Goal: Task Accomplishment & Management: Manage account settings

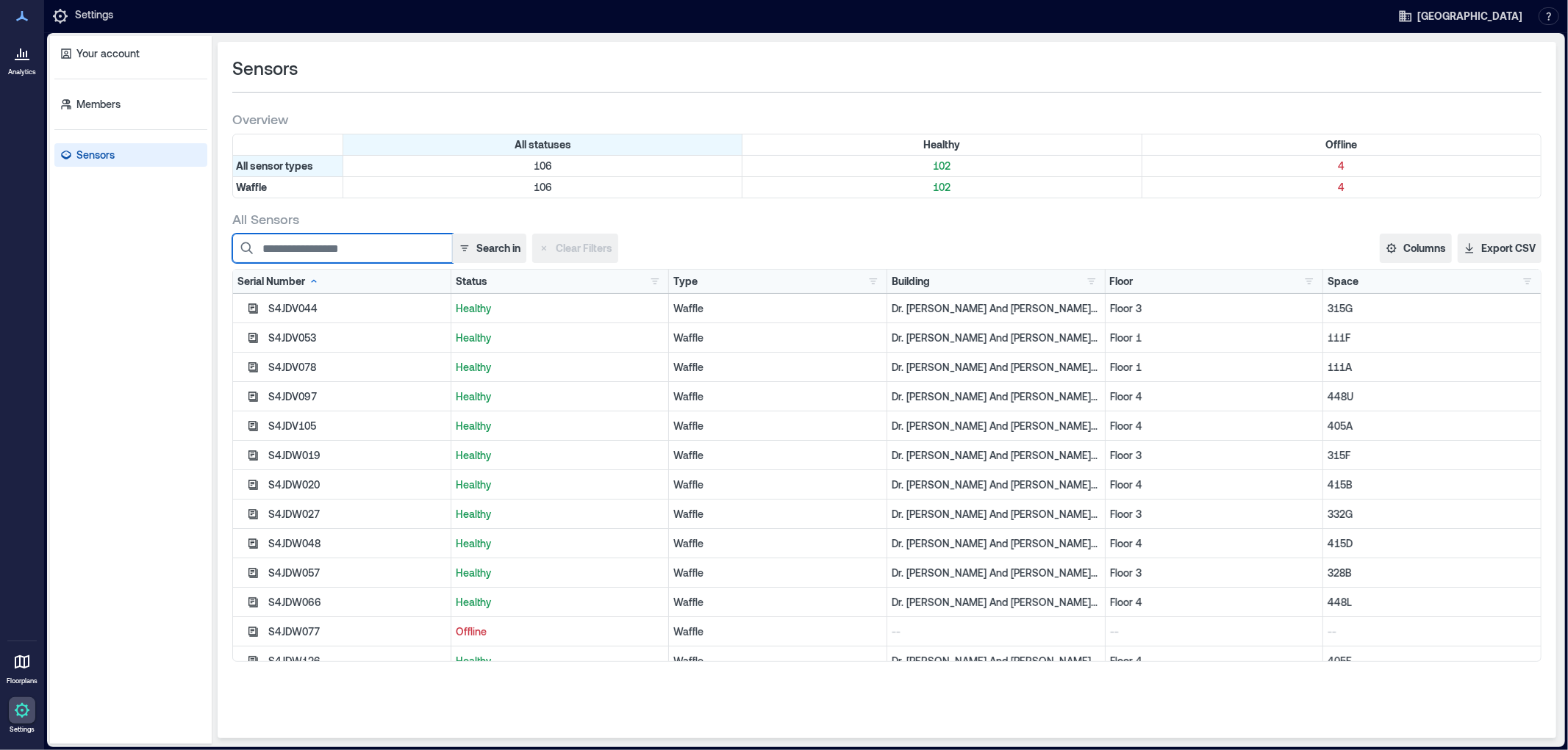
click at [407, 243] on input at bounding box center [342, 248] width 220 height 29
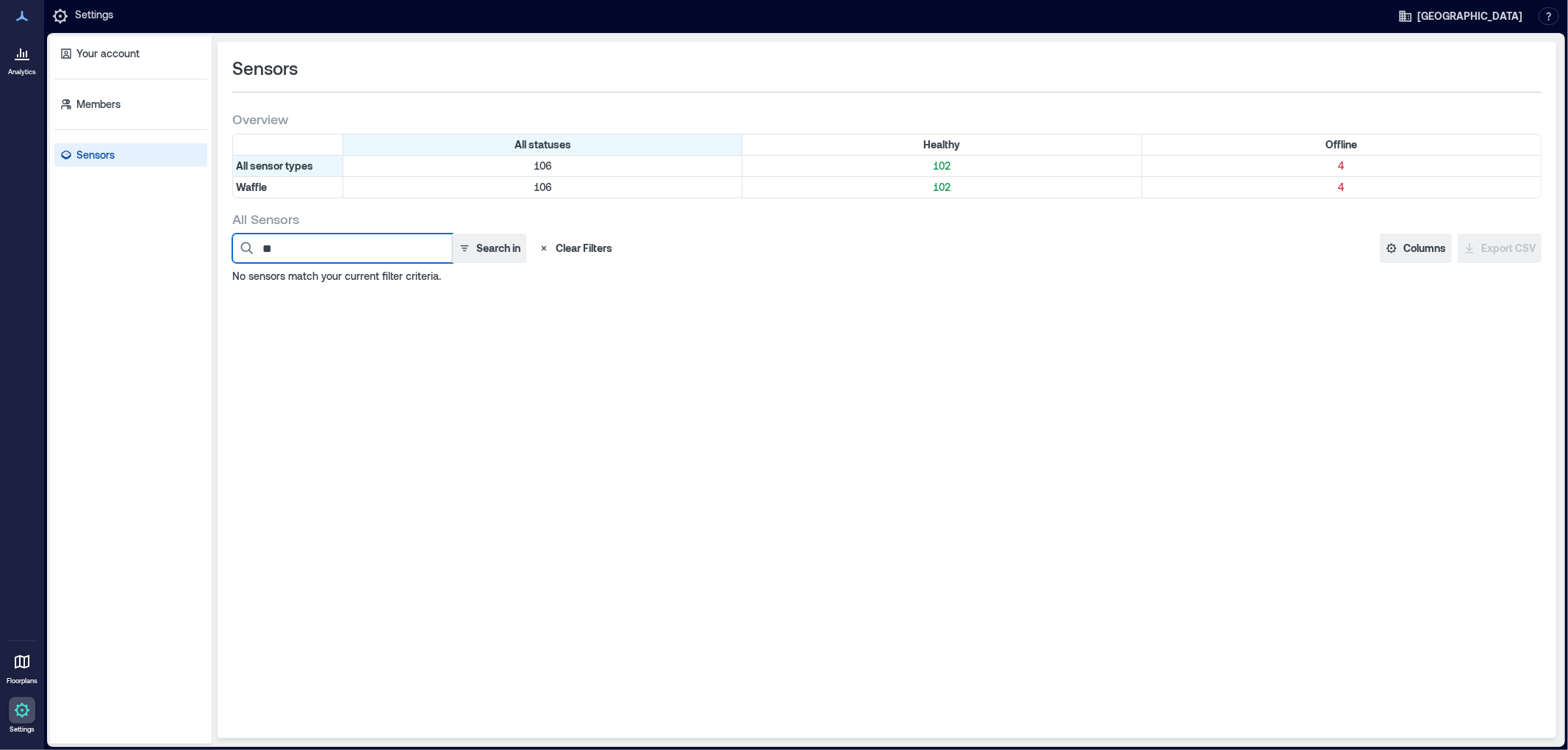
type input "*"
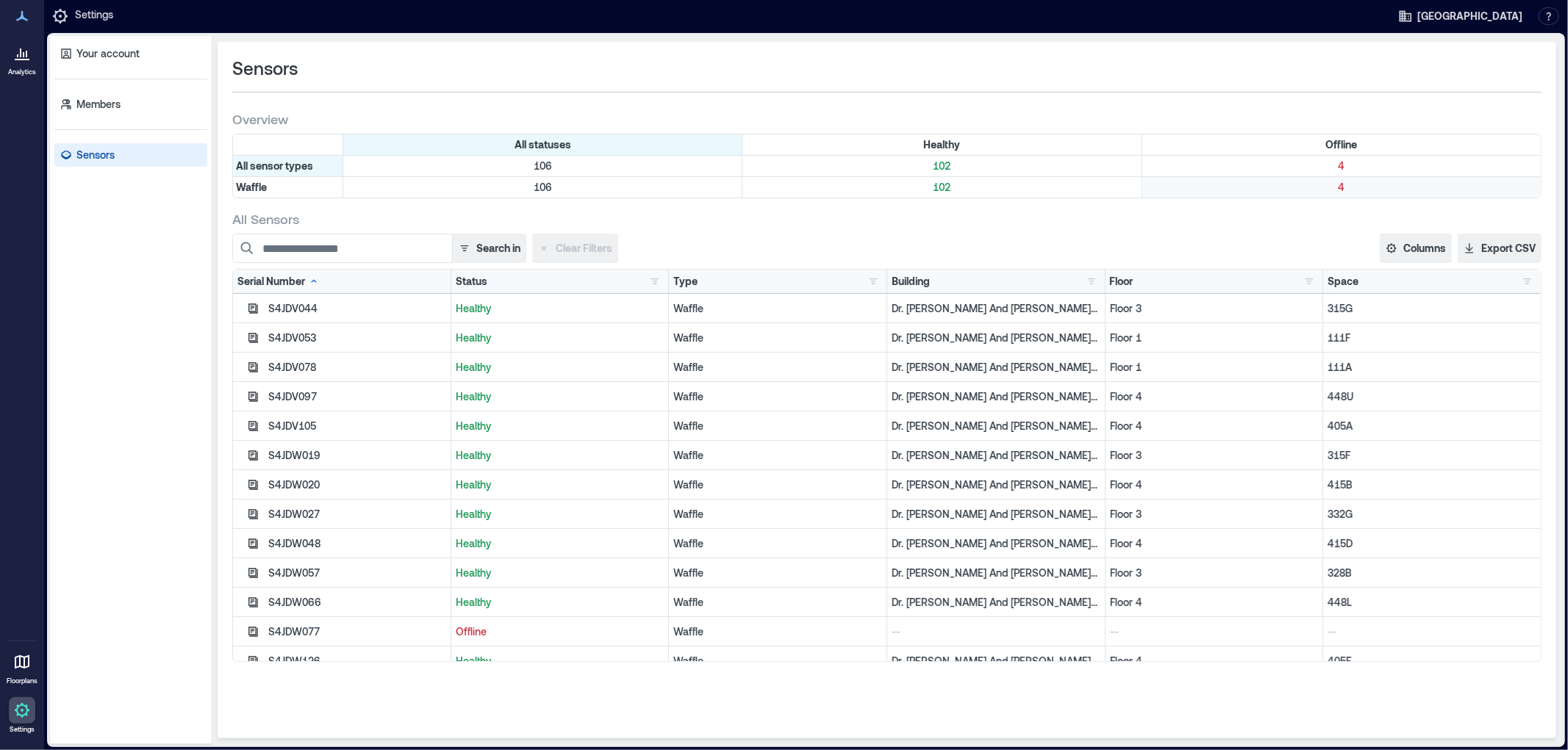
click at [1335, 185] on p "4" at bounding box center [1342, 187] width 393 height 15
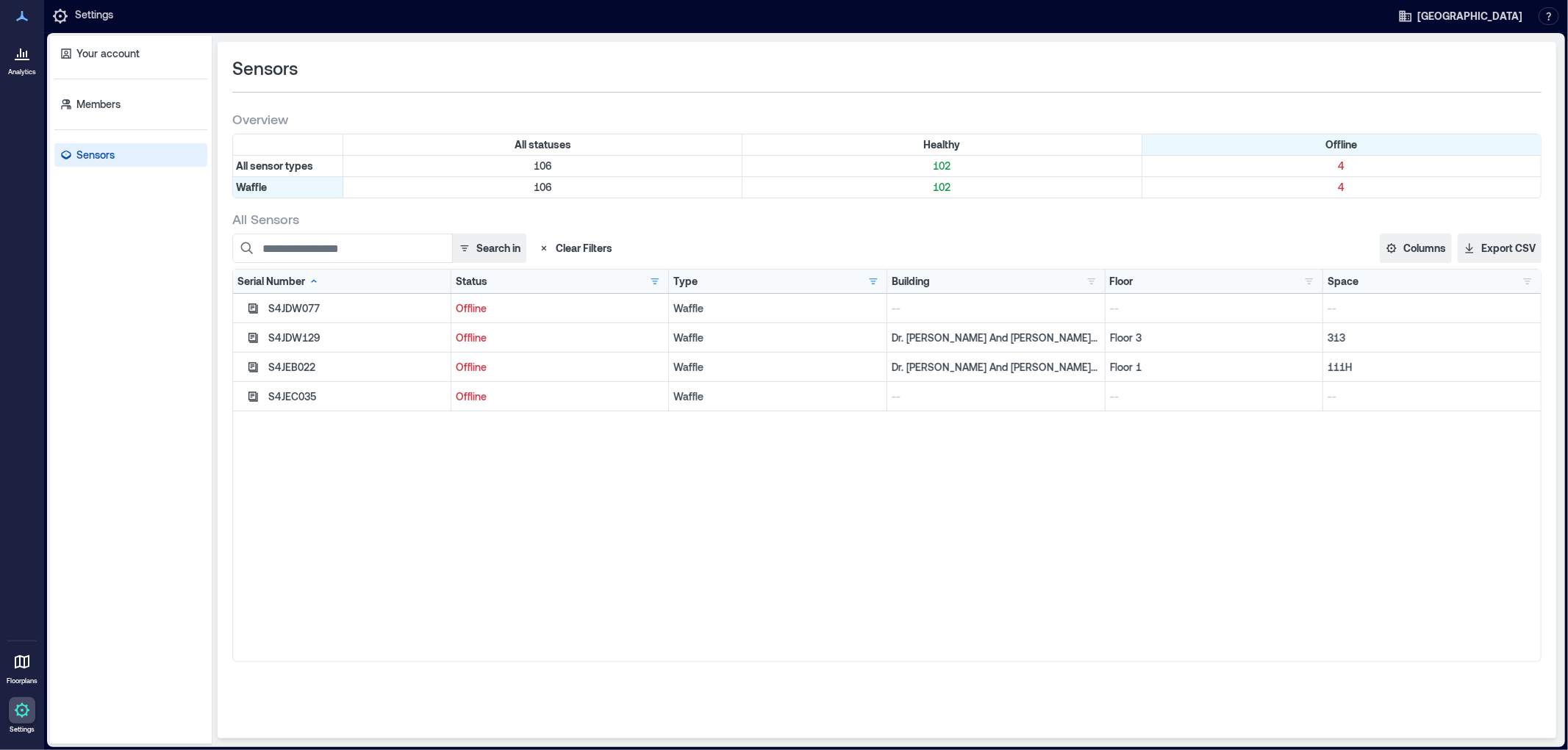
click at [292, 365] on div "S4JEB022" at bounding box center [357, 367] width 178 height 15
click at [255, 364] on icon "button" at bounding box center [253, 367] width 12 height 12
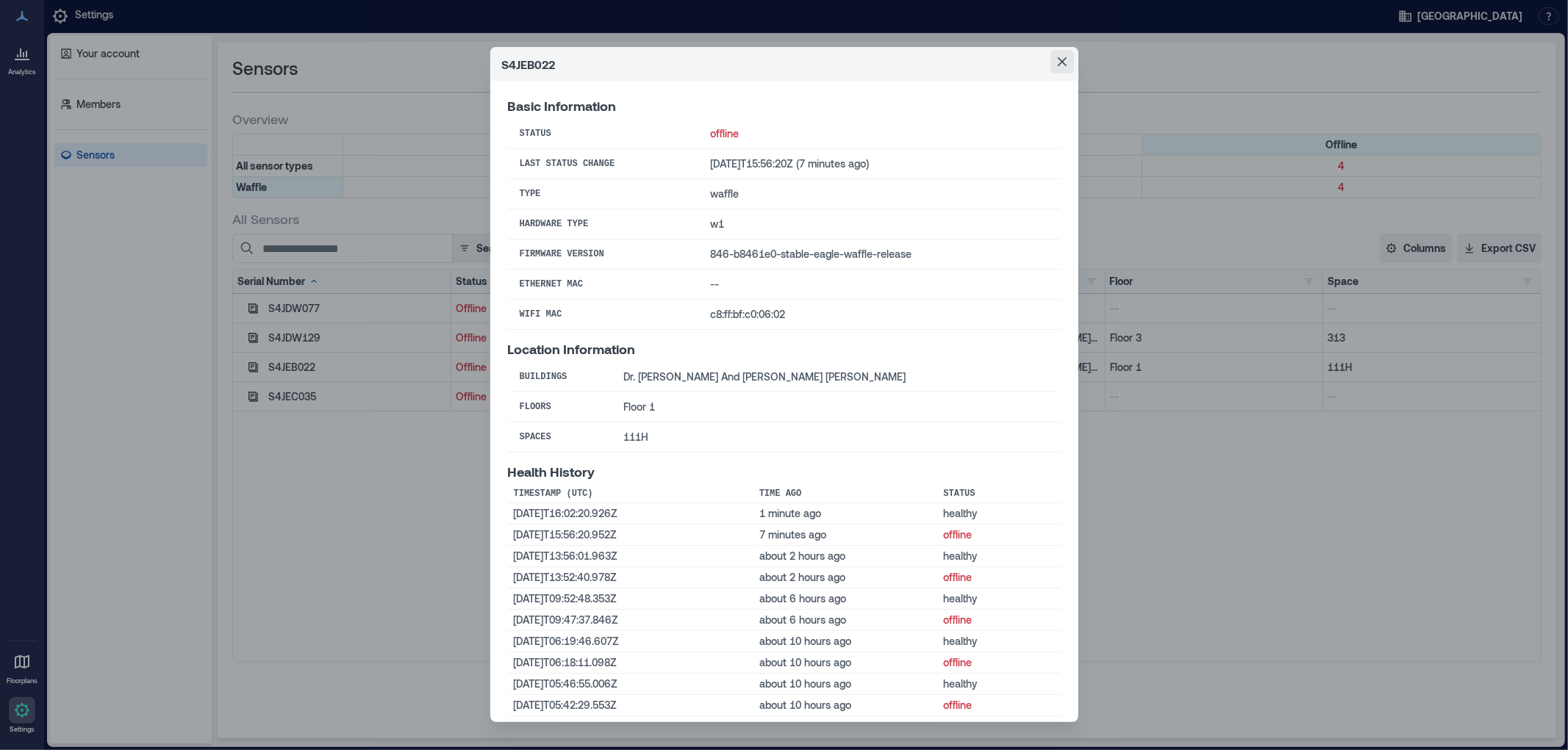
click at [1058, 57] on icon "Close" at bounding box center [1062, 62] width 9 height 9
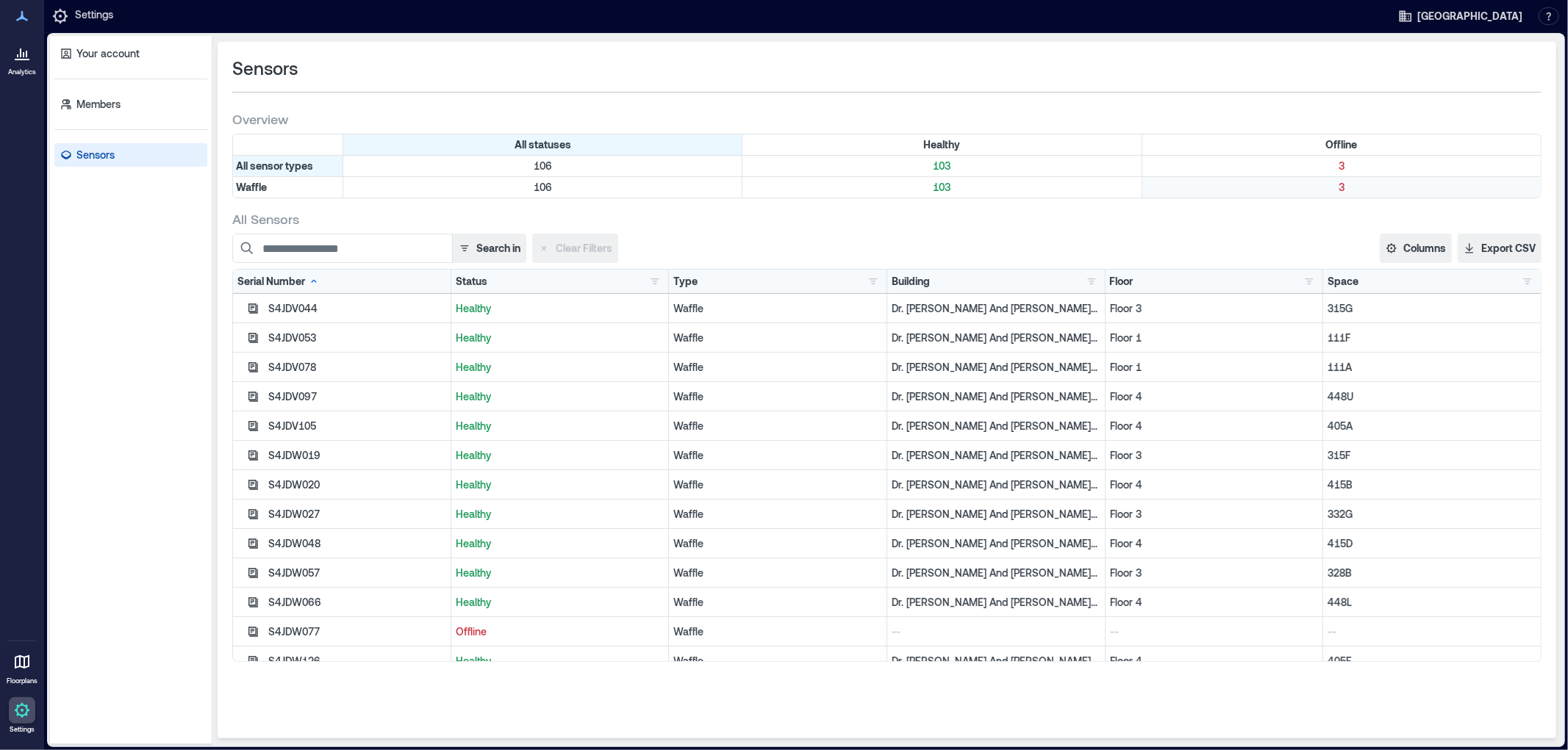
click at [1340, 192] on p "3" at bounding box center [1342, 187] width 393 height 15
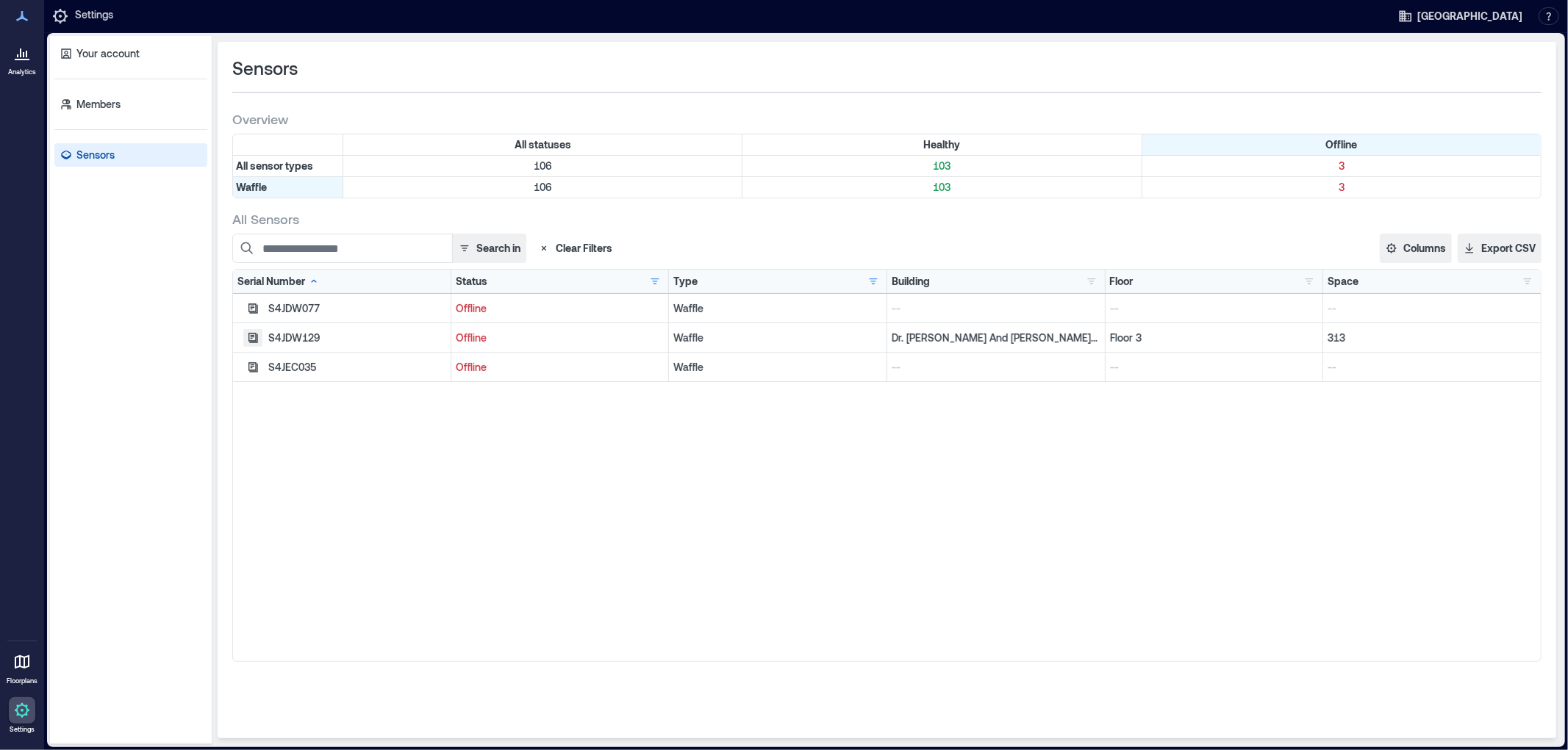
click at [255, 338] on icon "button" at bounding box center [253, 337] width 12 height 12
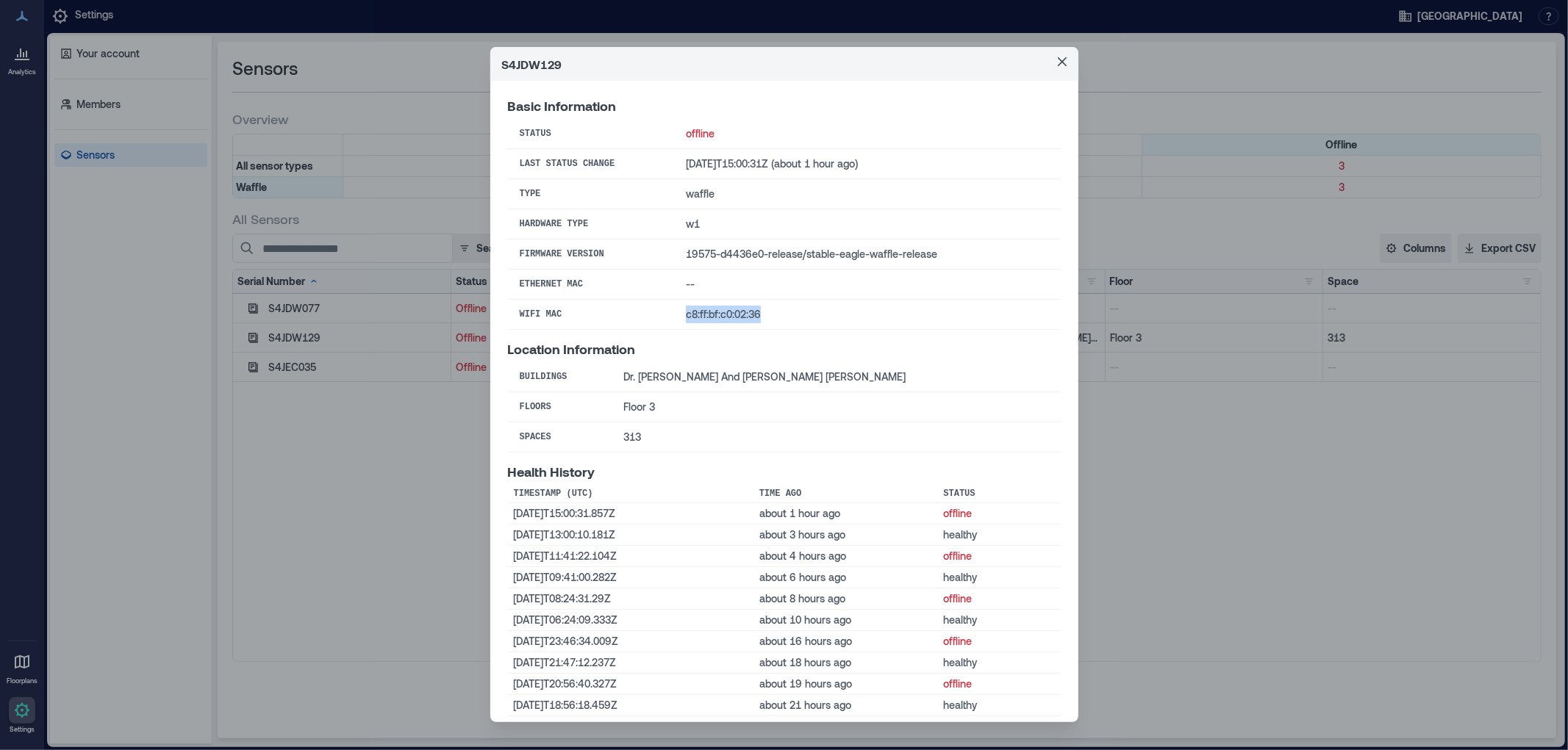
drag, startPoint x: 756, startPoint y: 314, endPoint x: 666, endPoint y: 310, distance: 90.1
click at [674, 310] on td "c8:ff:bf:c0:02:36" at bounding box center [867, 315] width 386 height 30
copy td "c8:ff:bf:c0:02:36"
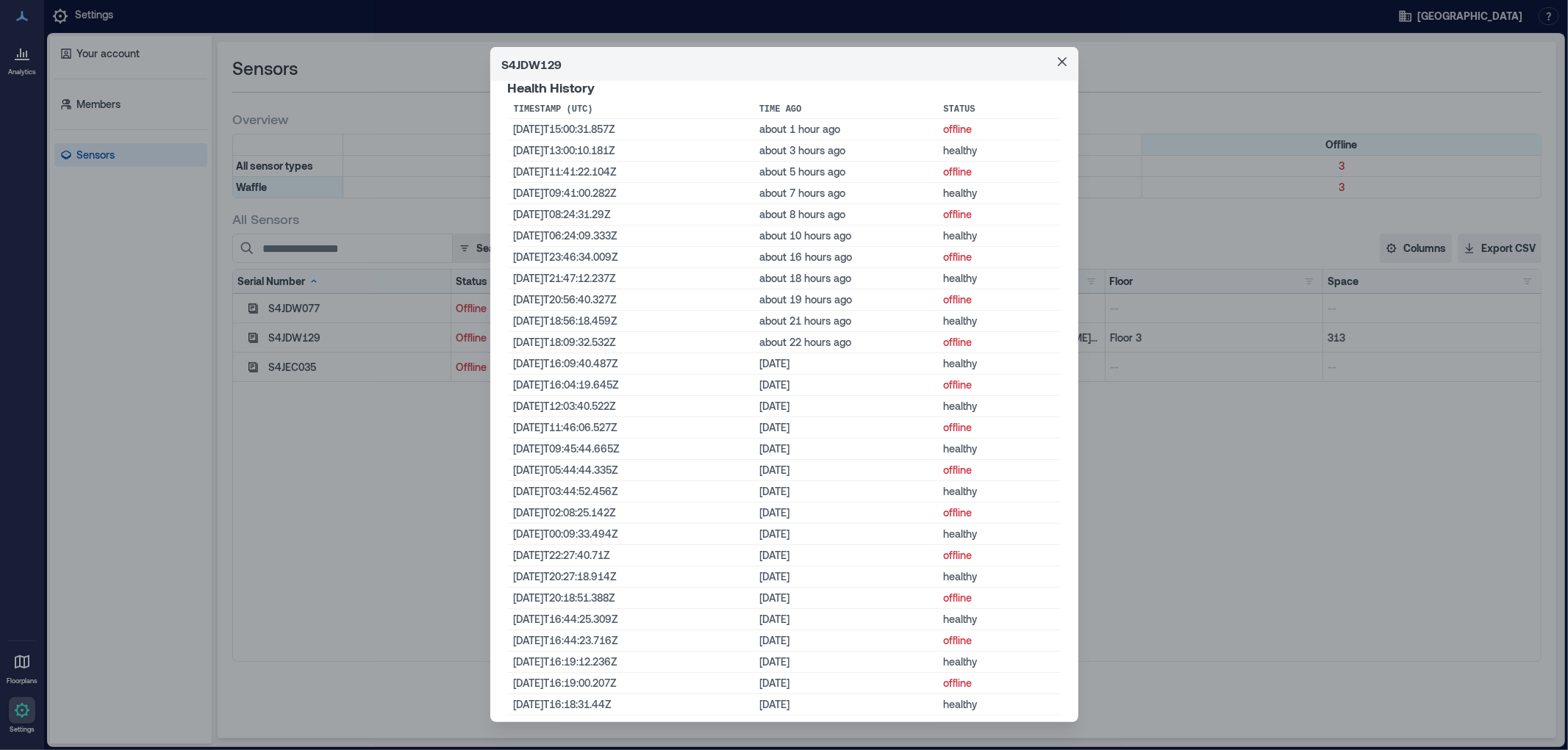
scroll to position [397, 0]
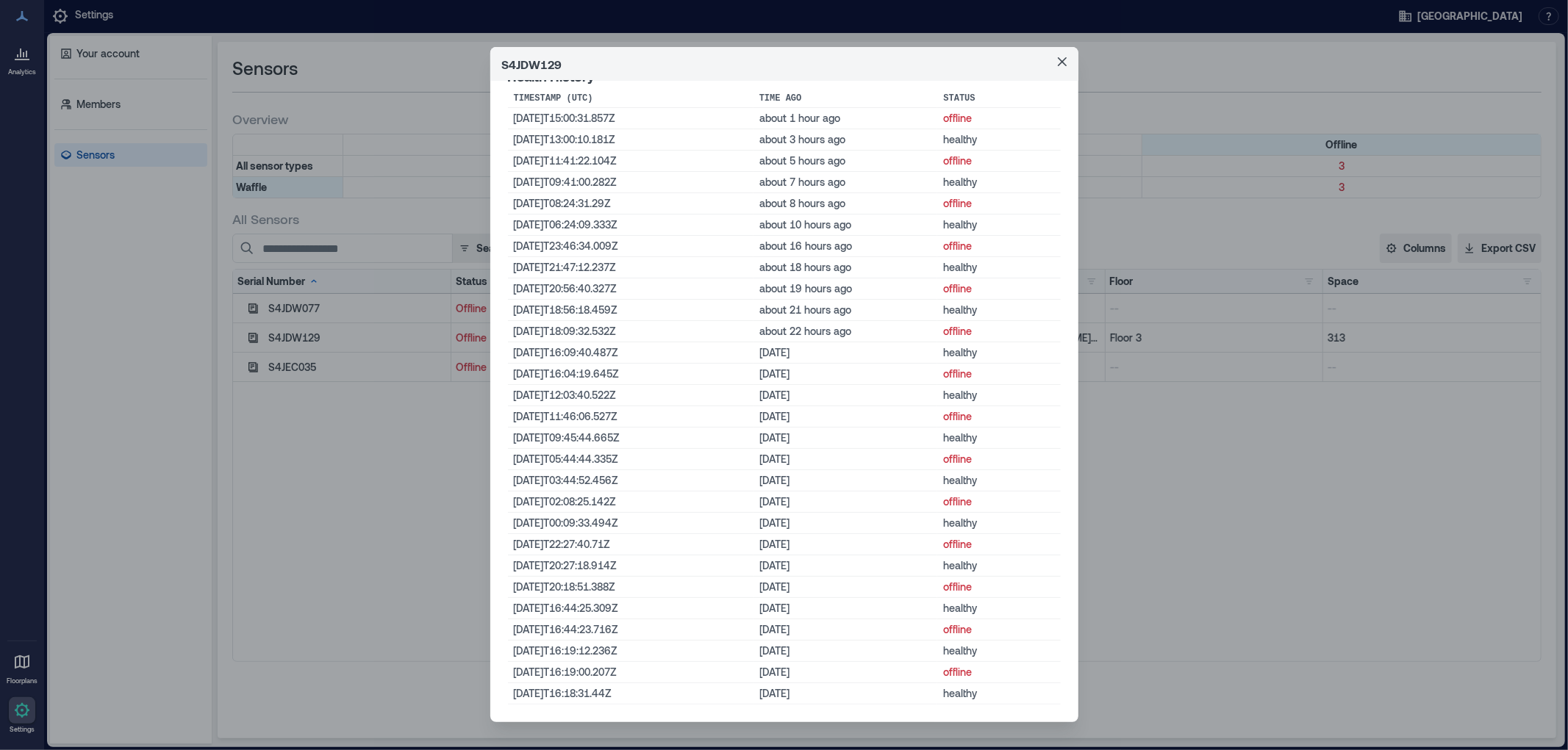
click at [1050, 59] on button "Close" at bounding box center [1062, 62] width 24 height 24
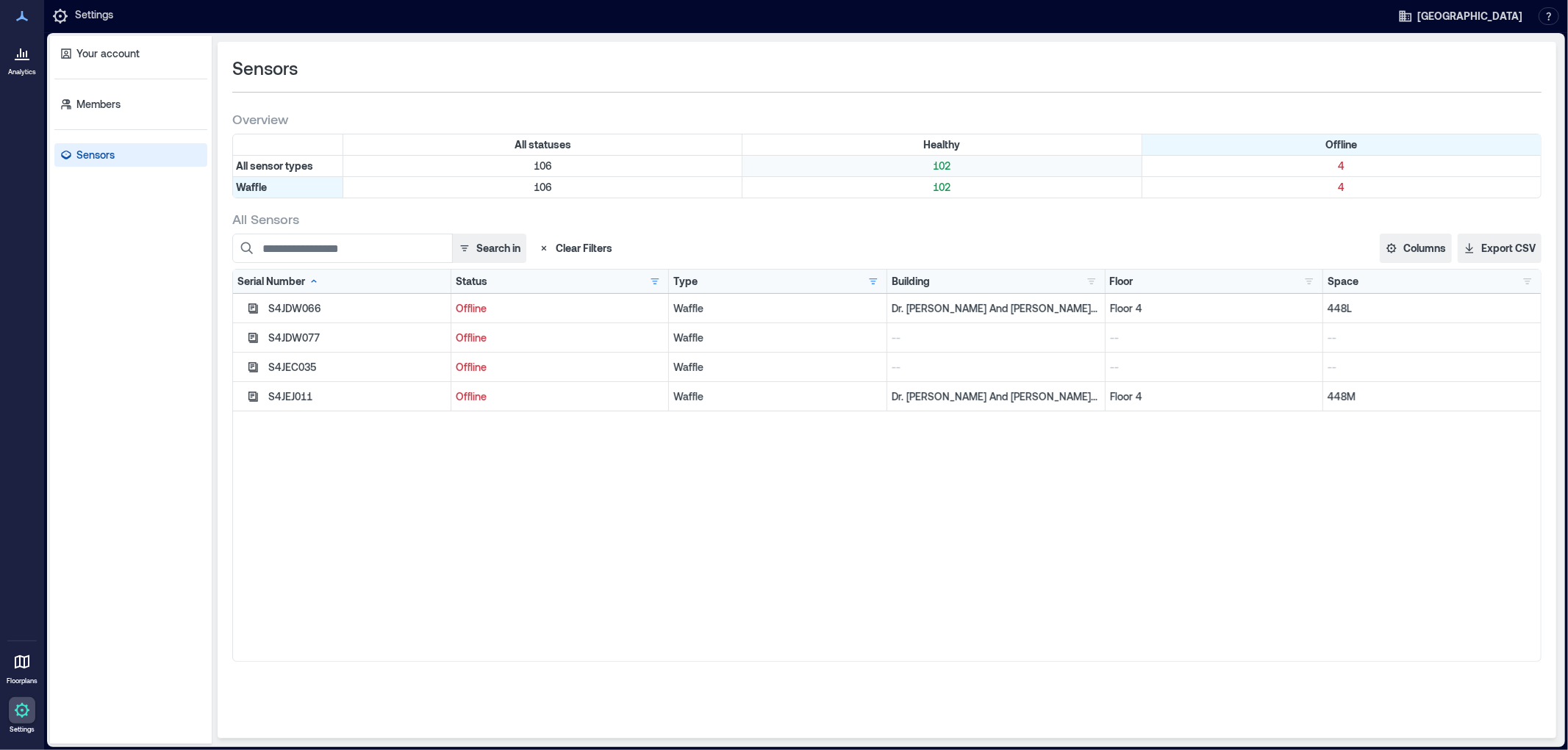
click at [937, 159] on p "102" at bounding box center [941, 166] width 393 height 15
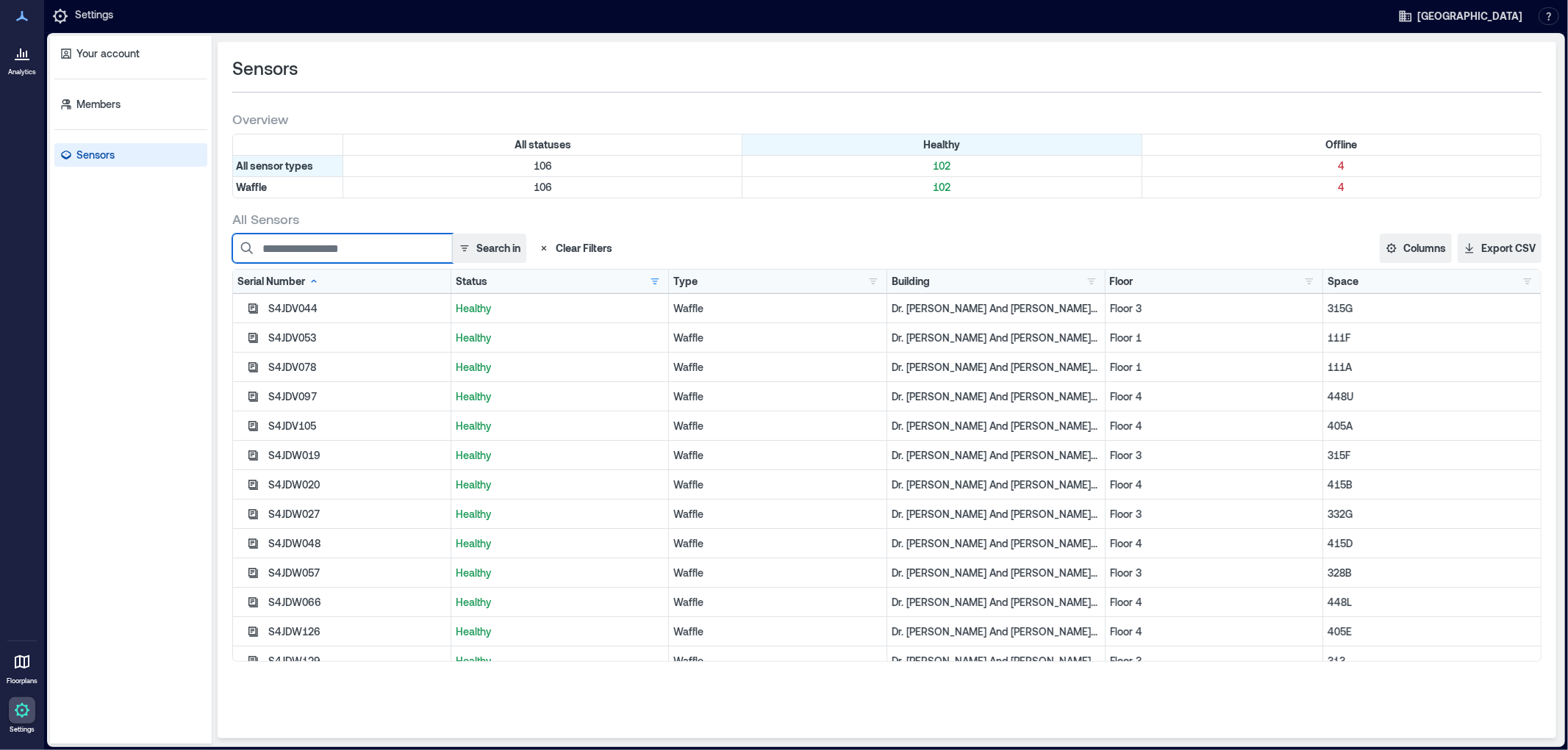
click at [324, 245] on input at bounding box center [342, 248] width 220 height 29
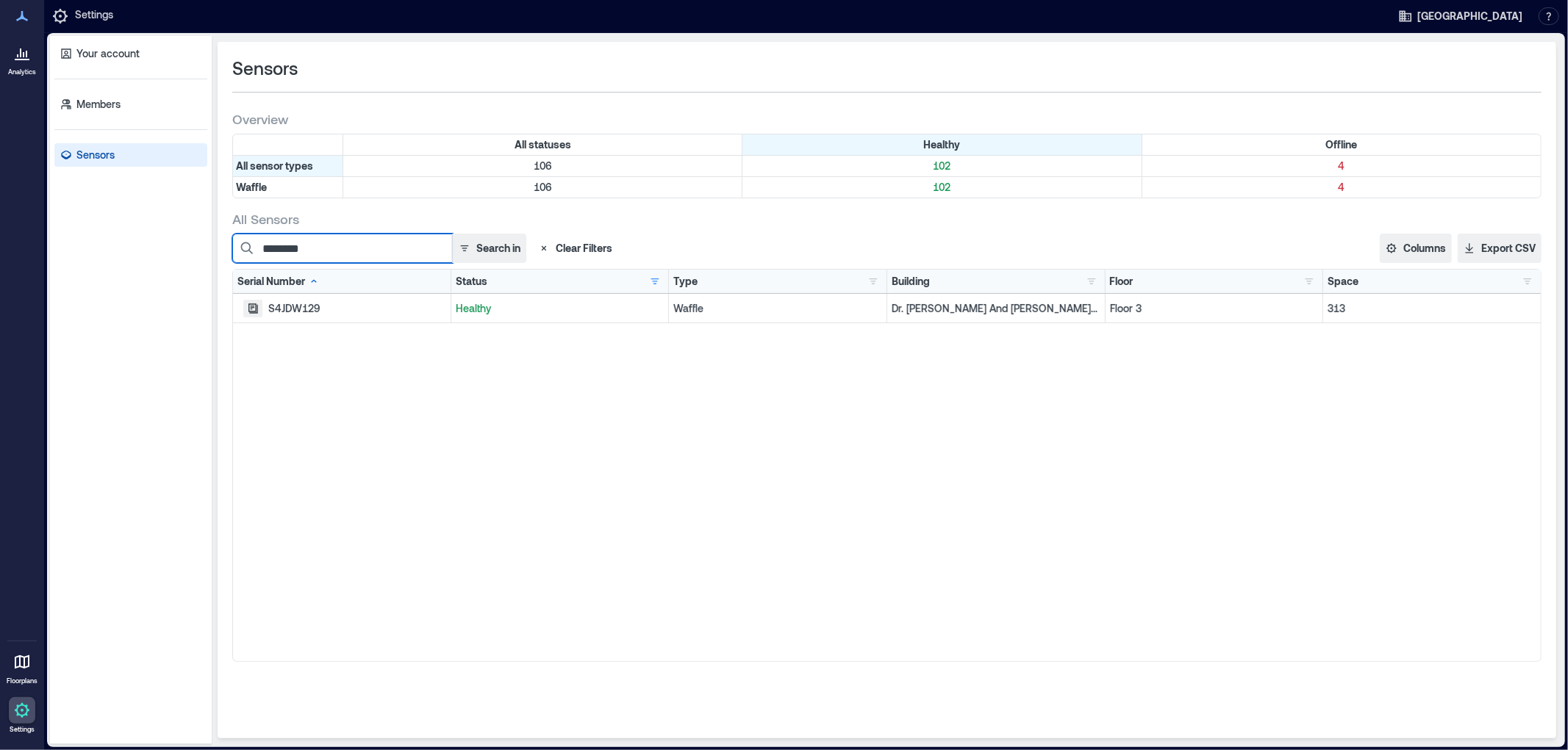
type input "********"
click at [251, 311] on icon "button" at bounding box center [253, 308] width 10 height 10
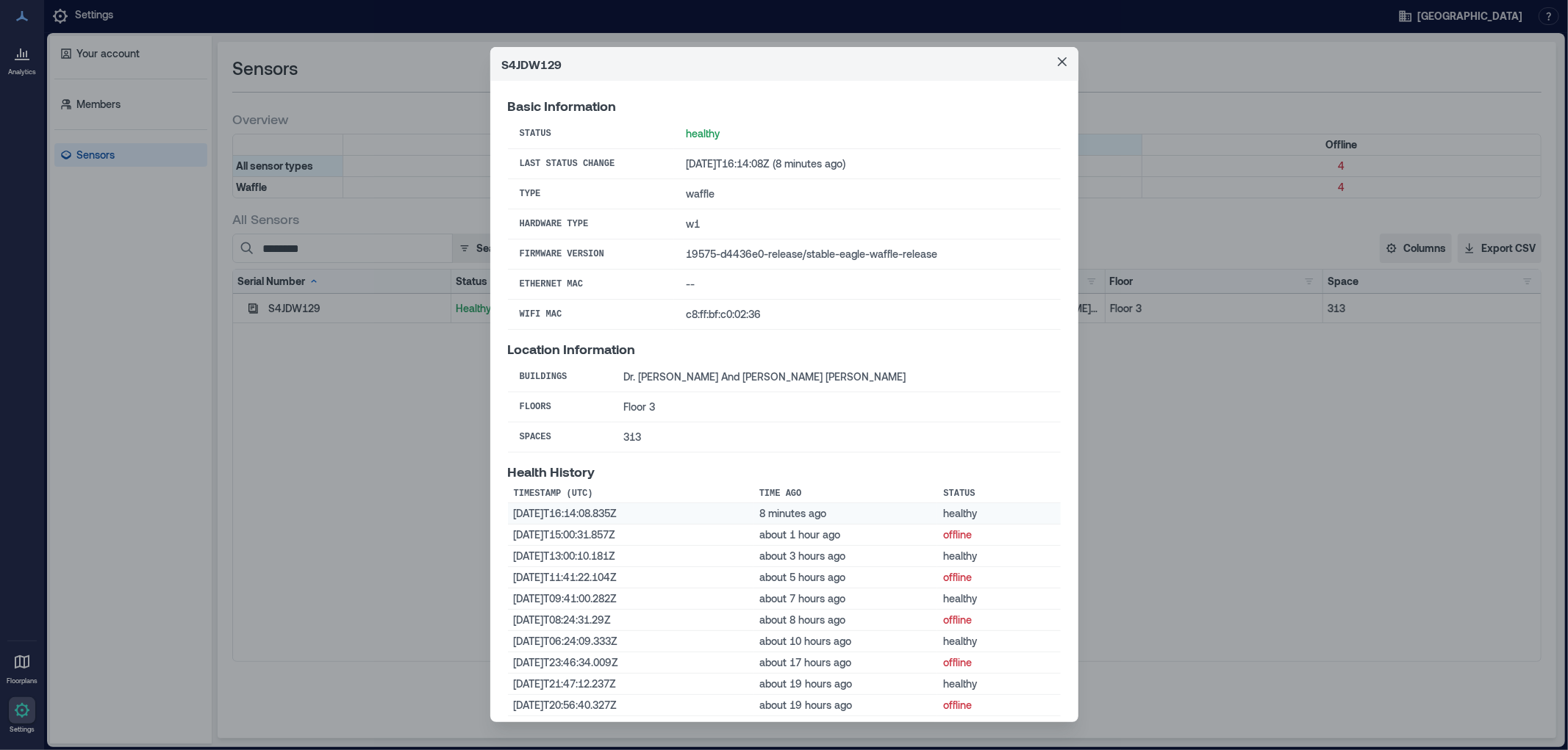
drag, startPoint x: 645, startPoint y: 515, endPoint x: 508, endPoint y: 511, distance: 137.1
click at [508, 511] on td "2025-08-20T16:14:08.835Z" at bounding box center [630, 514] width 246 height 21
copy td "2025-08-20T16:14:08.835Z"
click at [760, 325] on td "c8:ff:bf:c0:02:36" at bounding box center [867, 315] width 386 height 30
drag, startPoint x: 755, startPoint y: 312, endPoint x: 665, endPoint y: 313, distance: 90.0
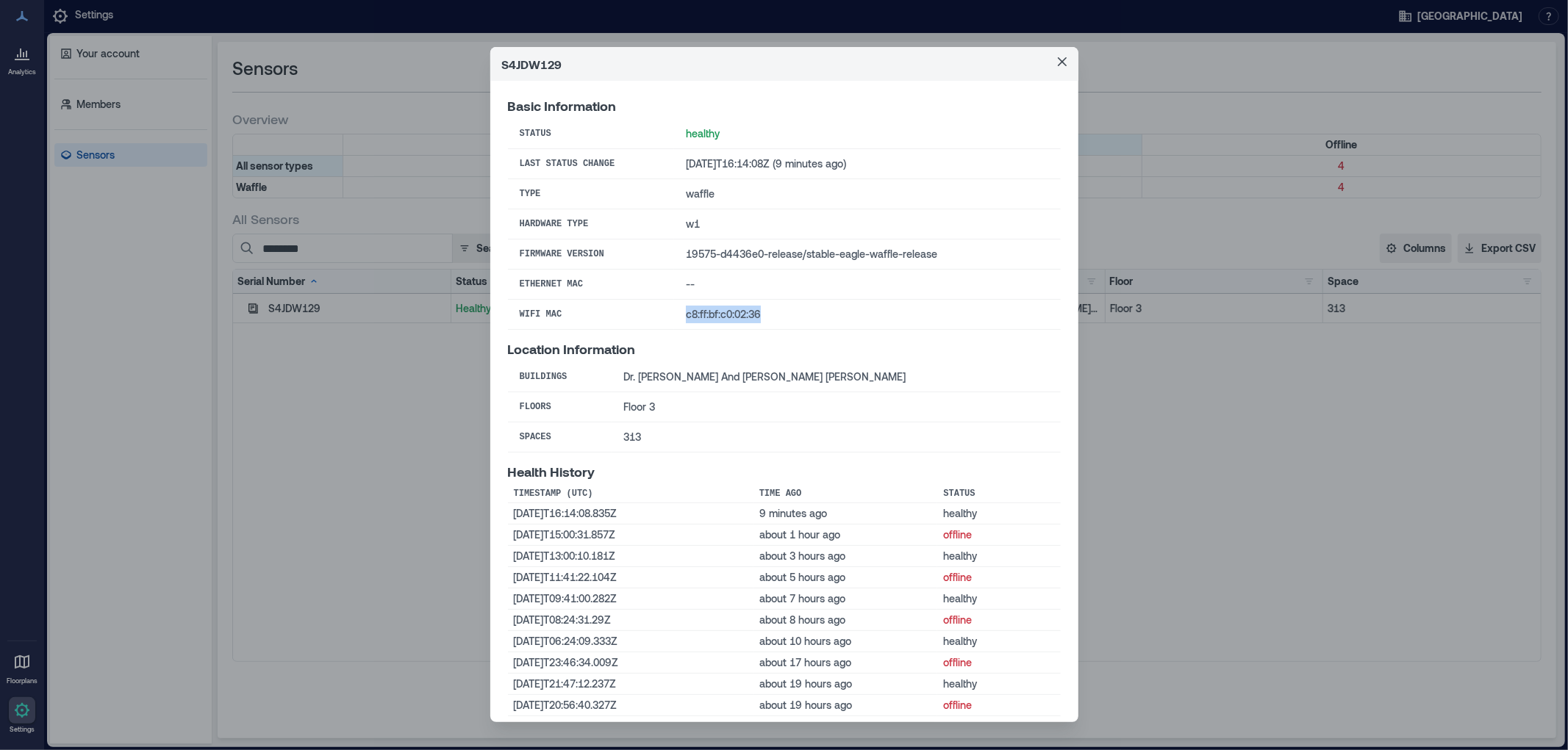
click at [674, 314] on td "c8:ff:bf:c0:02:36" at bounding box center [867, 315] width 386 height 30
copy td "c8:ff:bf:c0:02:36"
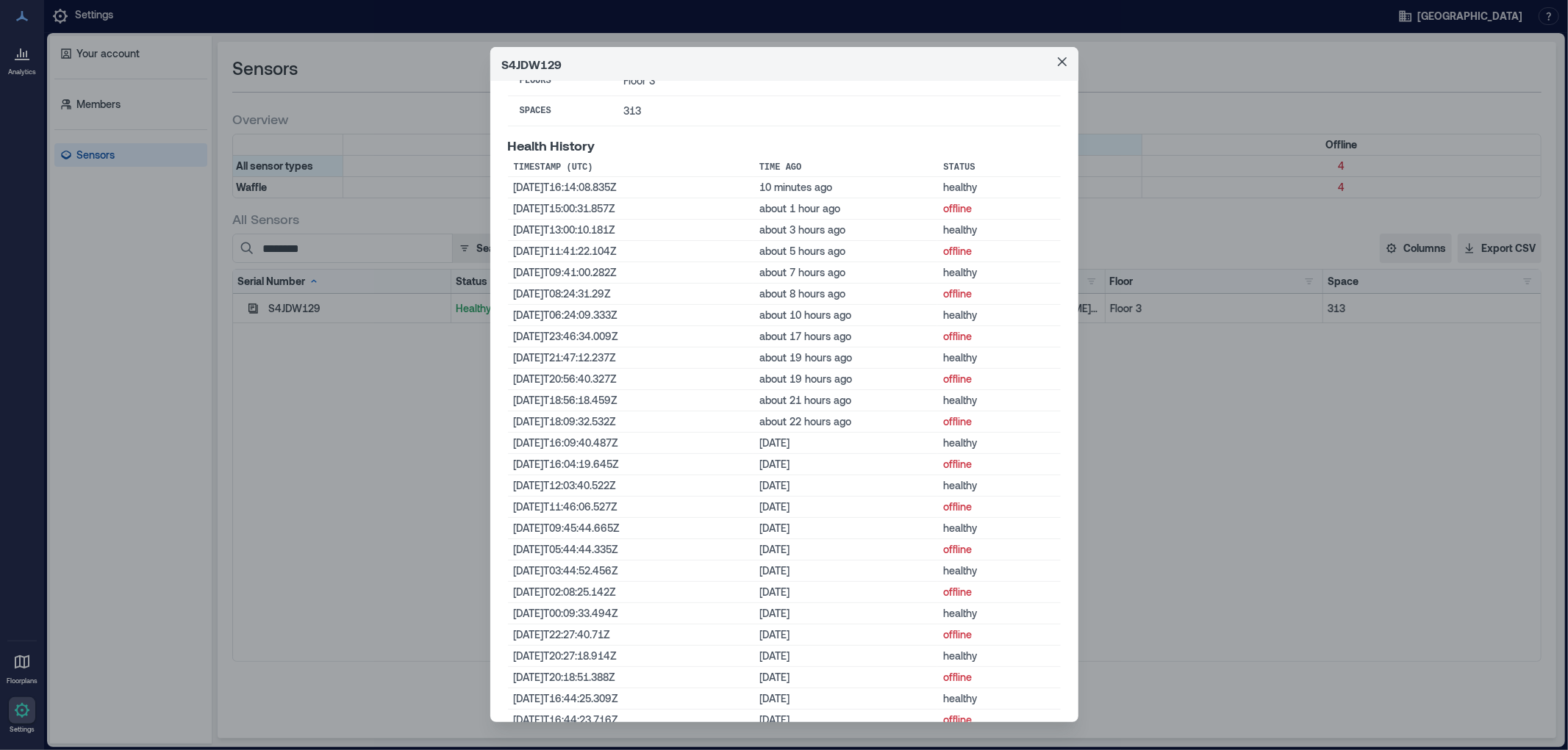
scroll to position [419, 0]
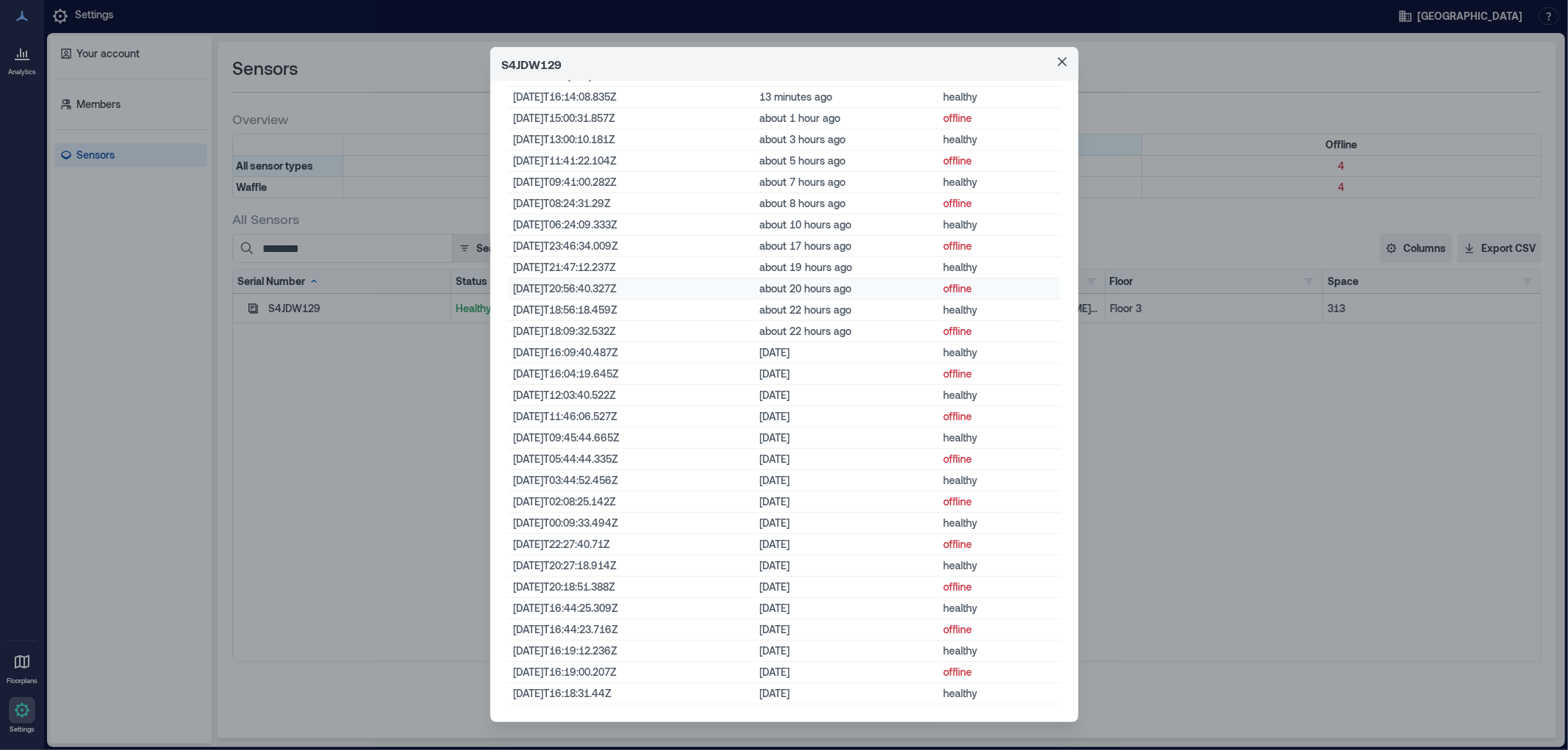
drag, startPoint x: 1054, startPoint y: 57, endPoint x: 709, endPoint y: 279, distance: 410.3
click at [1058, 57] on icon "Close" at bounding box center [1062, 62] width 9 height 9
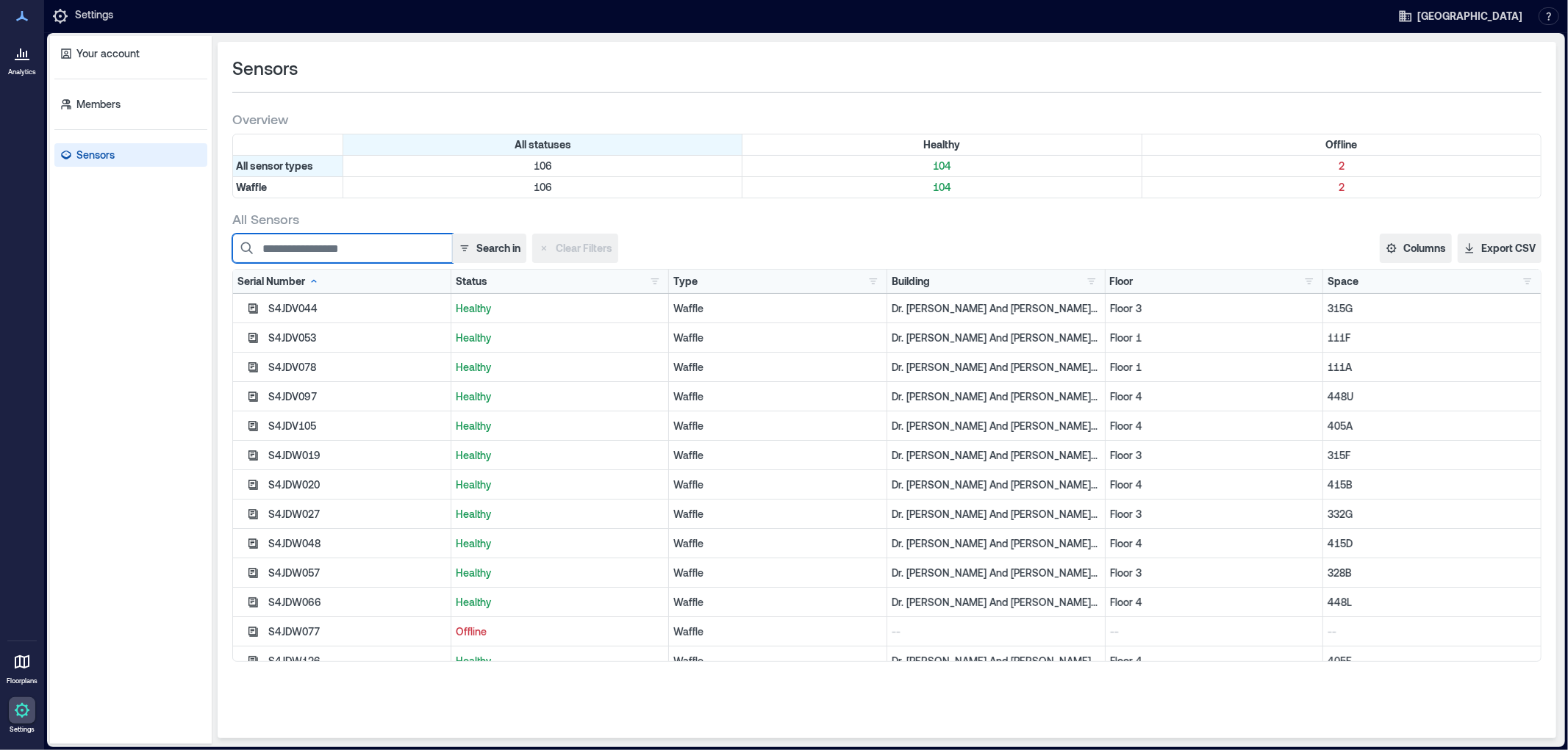
click at [342, 245] on input at bounding box center [342, 248] width 220 height 29
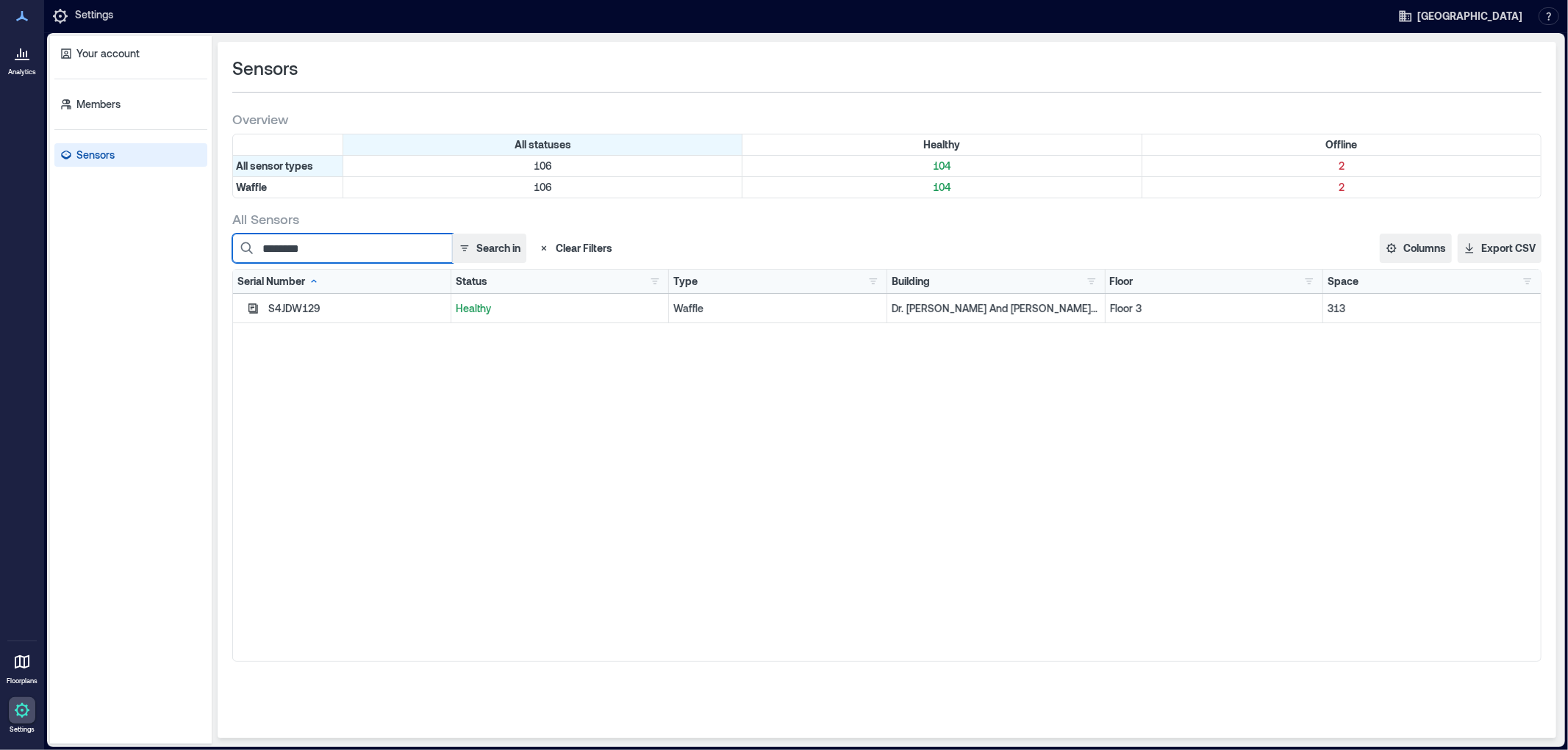
type input "********"
